Goal: Task Accomplishment & Management: Use online tool/utility

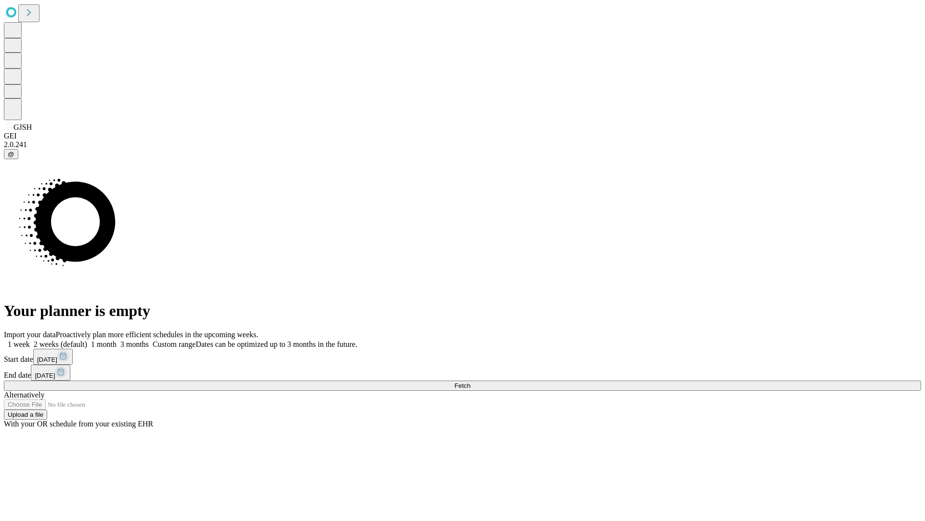
click at [470, 382] on span "Fetch" at bounding box center [463, 385] width 16 height 7
